Goal: Book appointment/travel/reservation

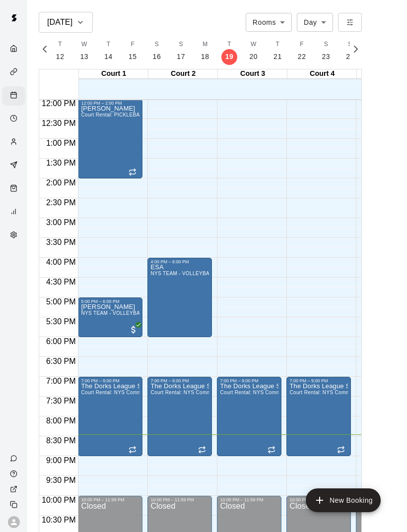
scroll to position [477, 0]
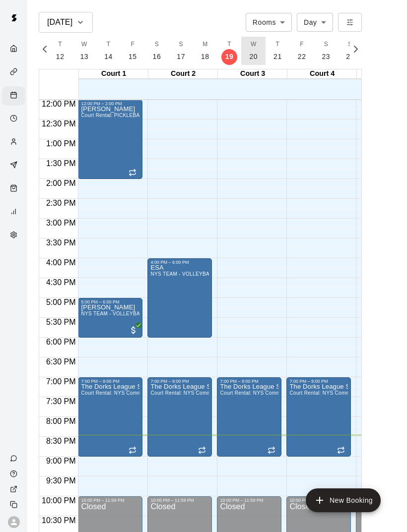
click at [249, 54] on p "20" at bounding box center [253, 57] width 8 height 10
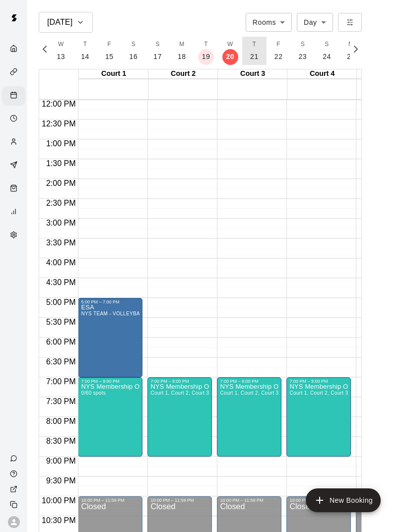
click at [253, 55] on p "21" at bounding box center [254, 57] width 8 height 10
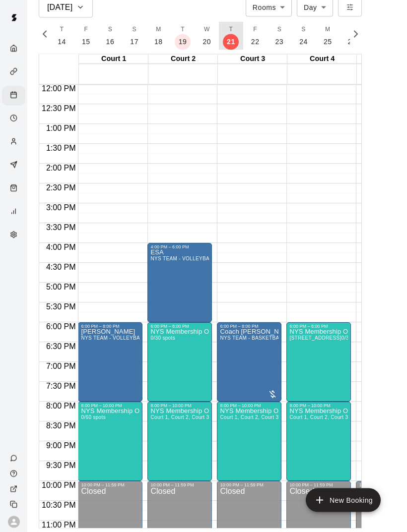
scroll to position [16, 0]
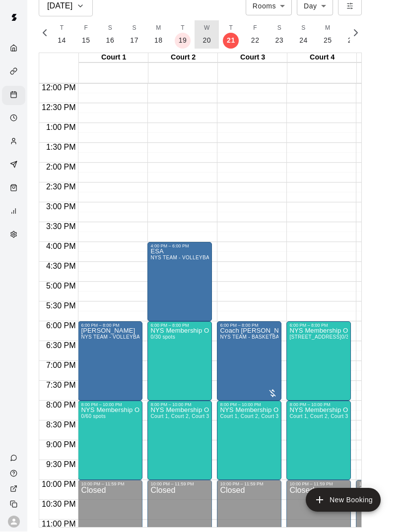
click at [202, 39] on p "20" at bounding box center [206, 41] width 8 height 10
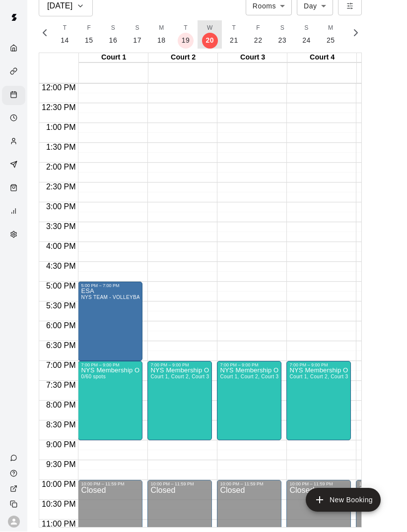
scroll to position [0, 4153]
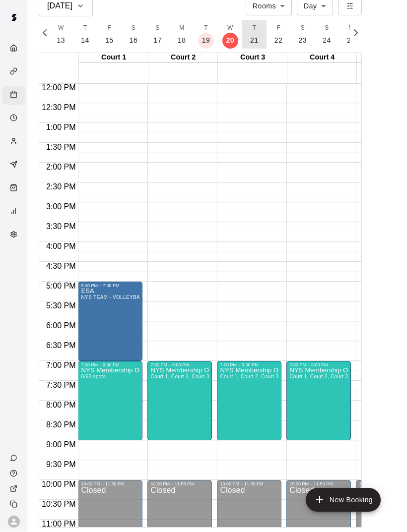
click at [252, 37] on p "21" at bounding box center [254, 41] width 8 height 10
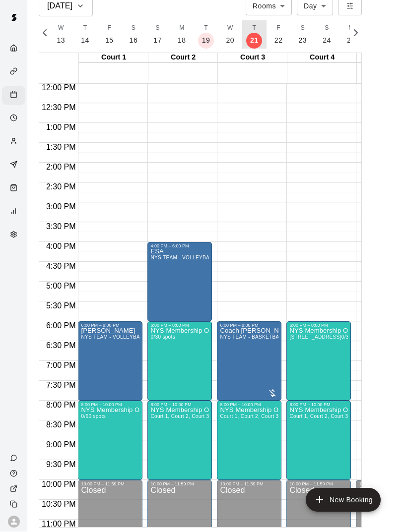
scroll to position [0, 4176]
click at [262, 27] on button "F 22" at bounding box center [255, 35] width 24 height 28
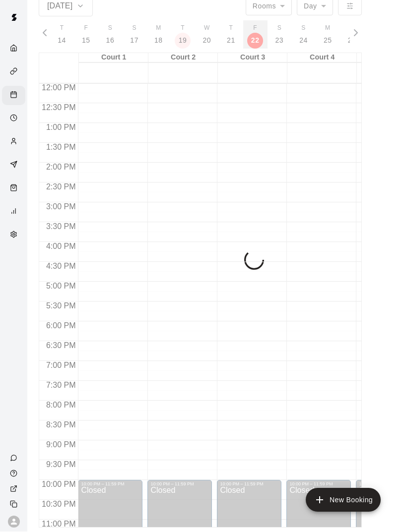
click at [253, 42] on button "F 22" at bounding box center [255, 35] width 24 height 28
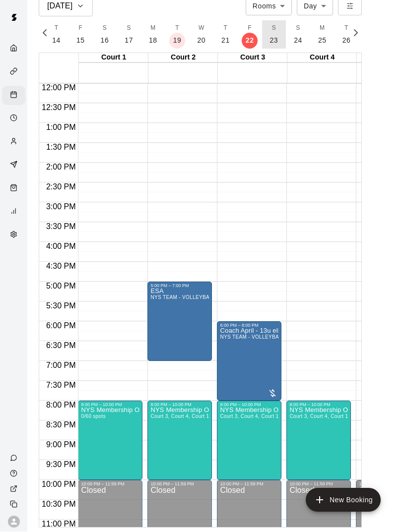
click at [274, 38] on p "23" at bounding box center [274, 41] width 8 height 10
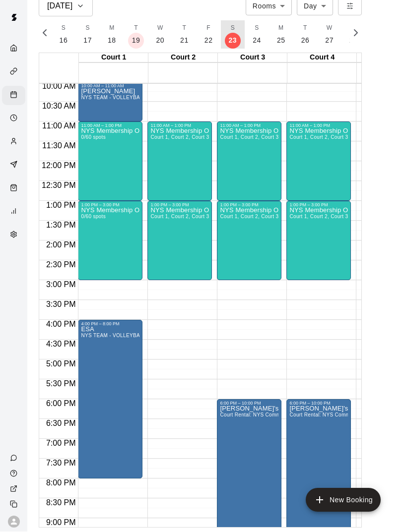
scroll to position [0, 0]
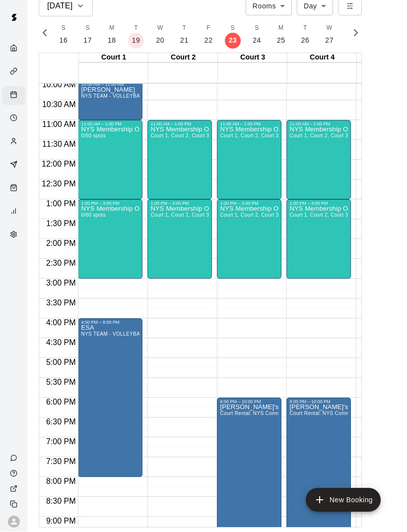
click at [254, 33] on button "S 24" at bounding box center [257, 35] width 24 height 28
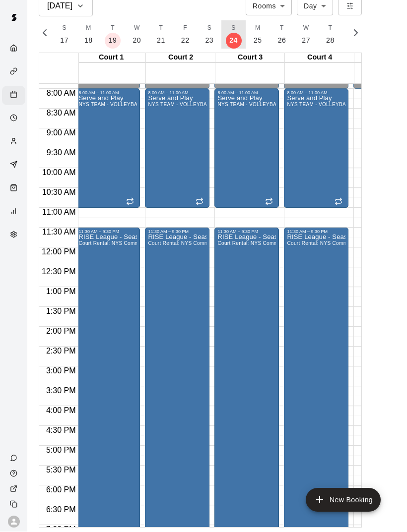
scroll to position [300, 3]
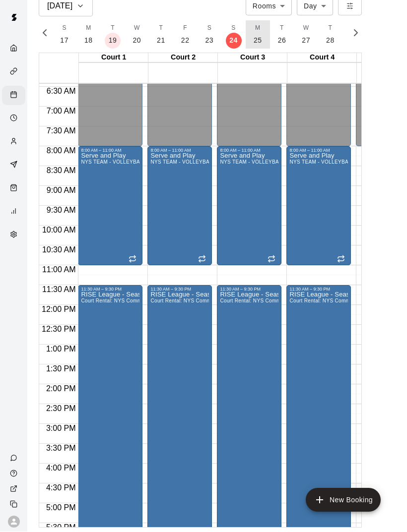
click at [257, 39] on p "25" at bounding box center [258, 41] width 8 height 10
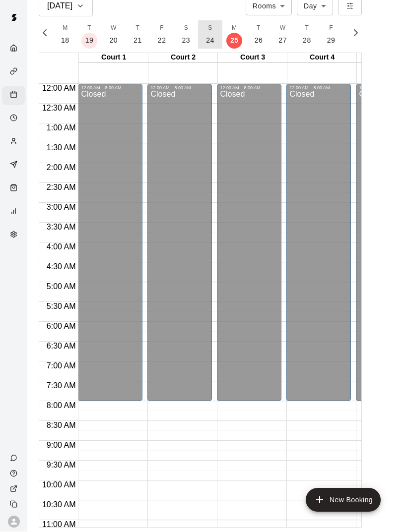
click at [212, 38] on button "S 24" at bounding box center [210, 35] width 24 height 28
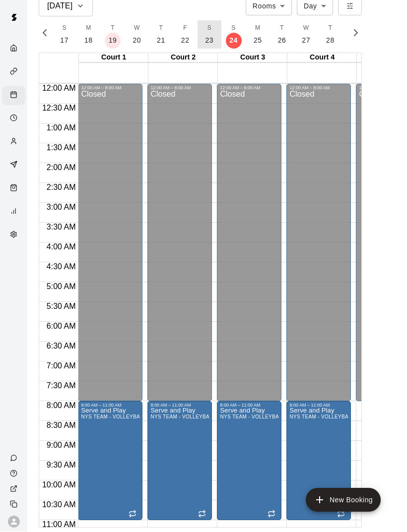
click at [210, 45] on p "23" at bounding box center [209, 41] width 8 height 10
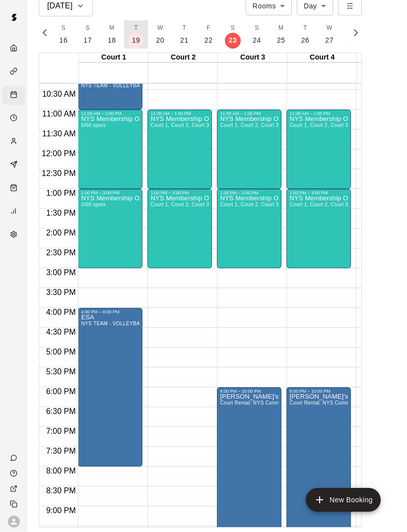
click at [137, 45] on button "T 19" at bounding box center [136, 35] width 24 height 28
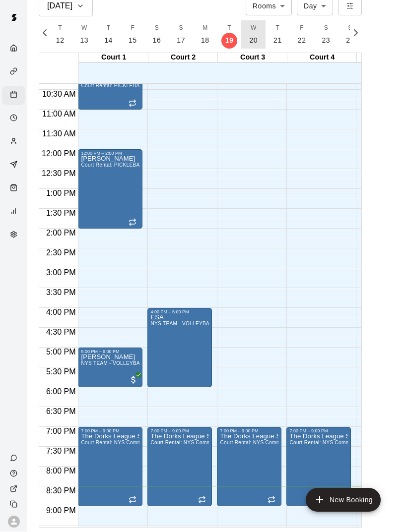
click at [250, 45] on button "W 20" at bounding box center [253, 35] width 24 height 28
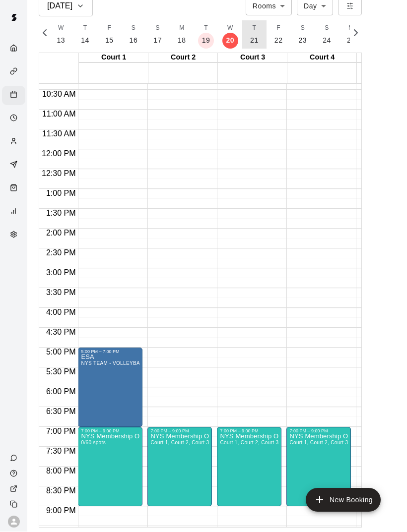
click at [261, 40] on button "T 21" at bounding box center [254, 35] width 24 height 28
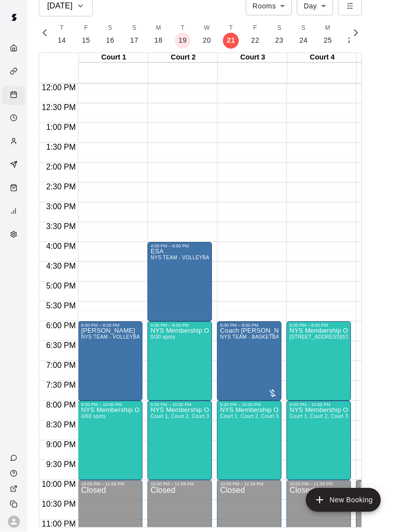
click at [299, 439] on img "edit" at bounding box center [299, 441] width 11 height 11
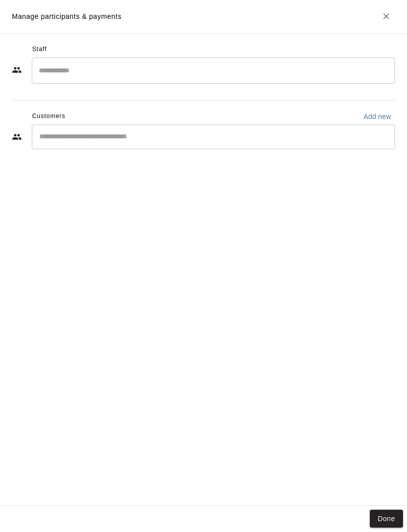
click at [377, 23] on h2 "Manage participants & payments" at bounding box center [203, 17] width 407 height 34
click at [378, 12] on button "Close" at bounding box center [386, 17] width 18 height 18
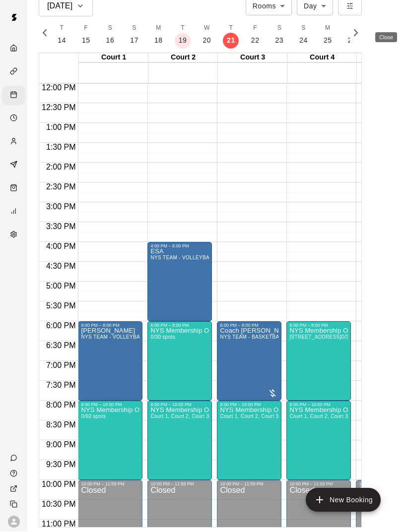
click at [376, 10] on main "[DATE] Rooms ***** ​ Day *** ​ M 17 T 18 W 19 T 20 F 21 S 22 S 23 M 24 T 25 W 2…" at bounding box center [217, 262] width 372 height 532
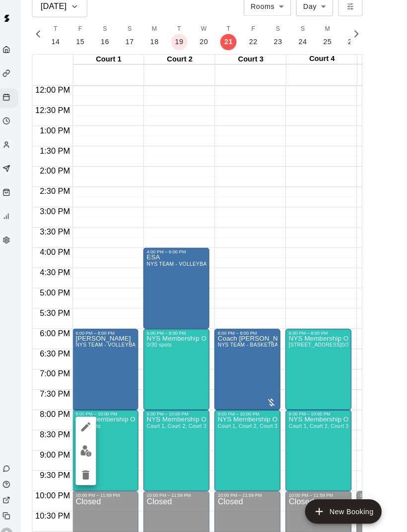
scroll to position [24, 0]
click at [336, 194] on div at bounding box center [203, 266] width 407 height 532
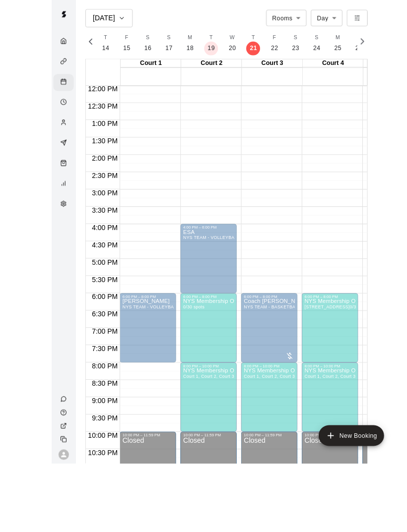
scroll to position [48, 0]
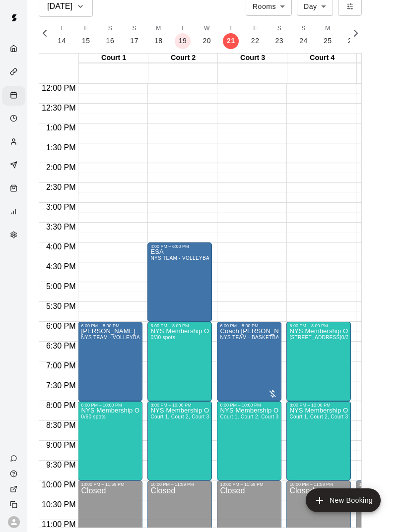
click at [400, 166] on main "[DATE] Rooms ***** ​ Day *** ​ M 17 T 18 W 19 T 20 F 21 S 22 S 23 M 24 T 25 W 2…" at bounding box center [217, 262] width 372 height 532
click at [301, 332] on img "edit" at bounding box center [299, 330] width 11 height 11
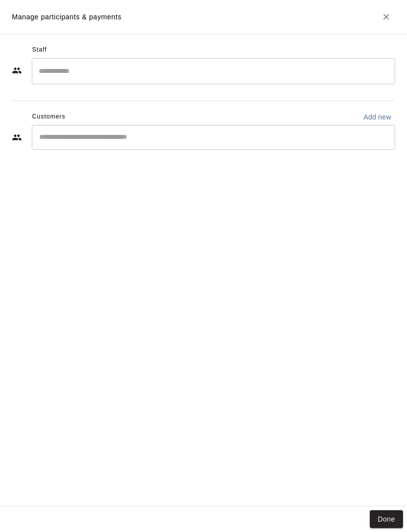
click at [385, 21] on icon "Close" at bounding box center [386, 17] width 10 height 10
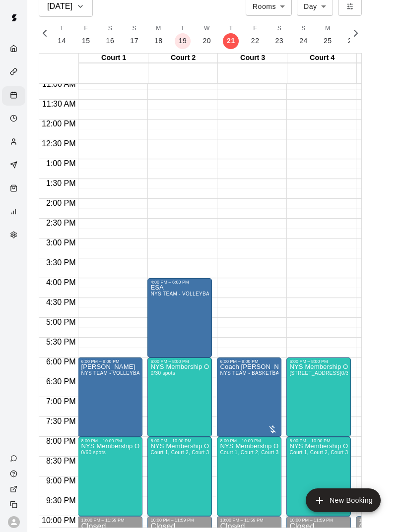
scroll to position [442, 0]
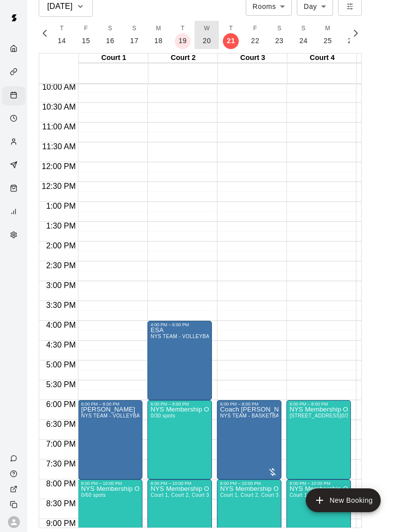
click at [208, 21] on button "W 20" at bounding box center [206, 35] width 24 height 28
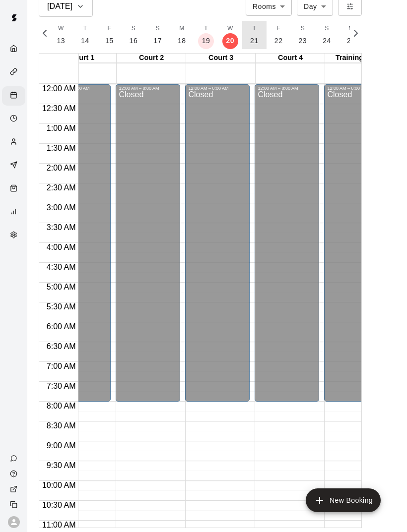
click at [252, 36] on p "21" at bounding box center [254, 41] width 8 height 10
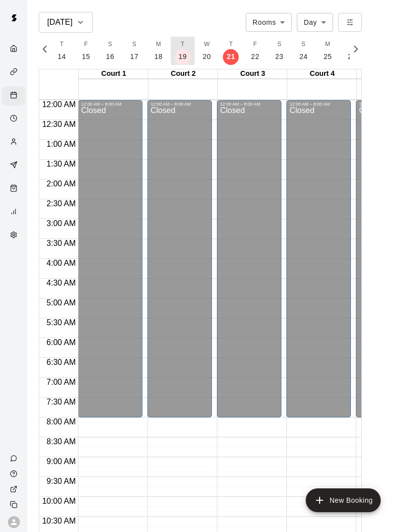
click at [187, 57] on button "T 19" at bounding box center [183, 51] width 24 height 28
